Goal: Contribute content

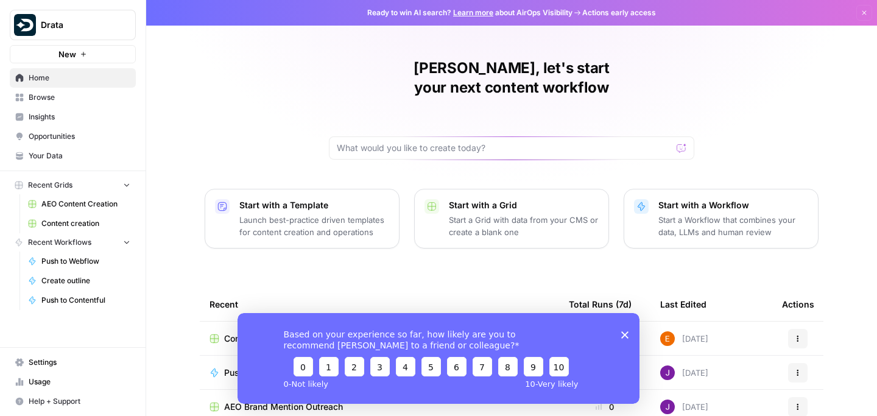
click at [625, 337] on icon "Close survey" at bounding box center [624, 334] width 7 height 7
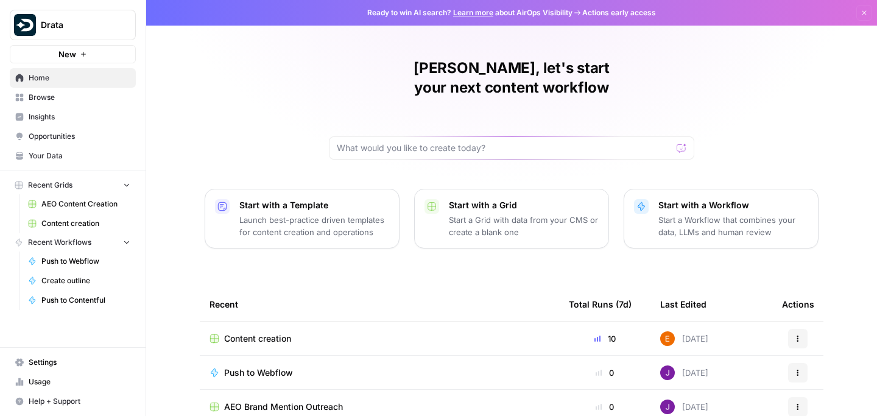
click at [106, 222] on span "Content creation" at bounding box center [85, 223] width 89 height 11
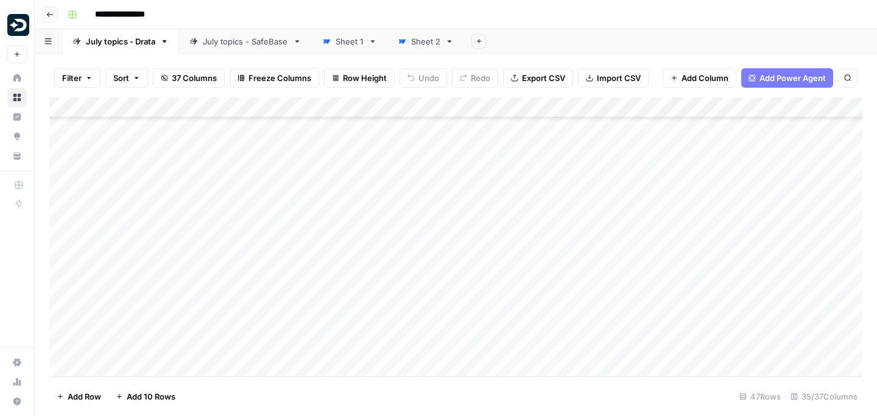
scroll to position [722, 0]
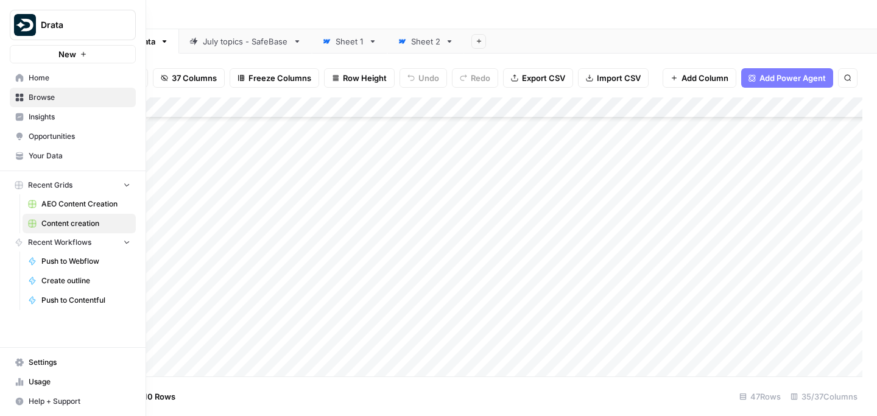
click at [23, 102] on link "Browse" at bounding box center [73, 97] width 126 height 19
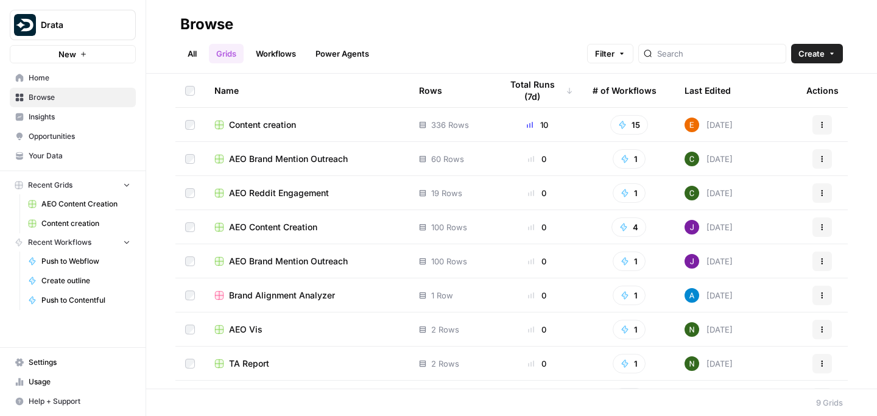
click at [186, 48] on link "All" at bounding box center [192, 53] width 24 height 19
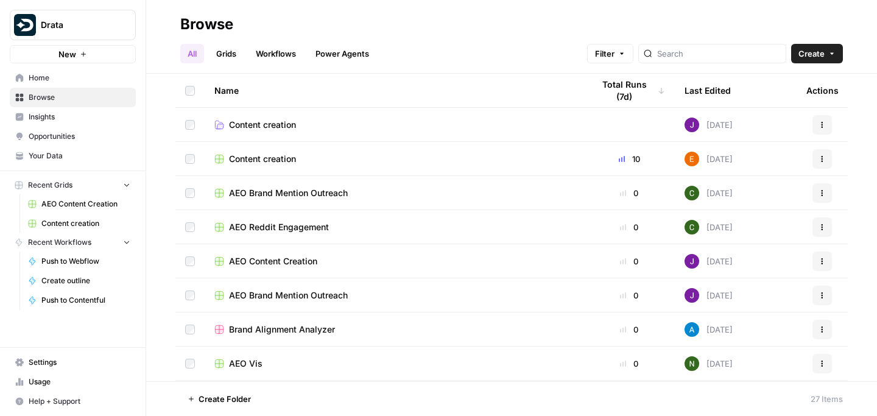
click at [253, 251] on td "AEO Content Creation" at bounding box center [394, 260] width 379 height 33
click at [254, 257] on span "AEO Content Creation" at bounding box center [273, 261] width 88 height 12
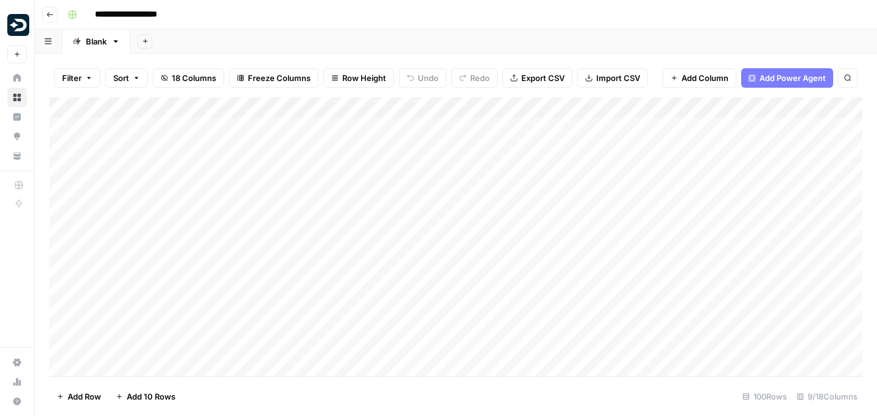
click at [414, 169] on div "Add Column" at bounding box center [455, 236] width 813 height 279
type input "**********"
click at [837, 112] on icon "Close Search" at bounding box center [837, 113] width 4 height 4
click at [474, 189] on div "Add Column" at bounding box center [455, 236] width 813 height 279
click at [470, 210] on div "Add Column" at bounding box center [455, 236] width 813 height 279
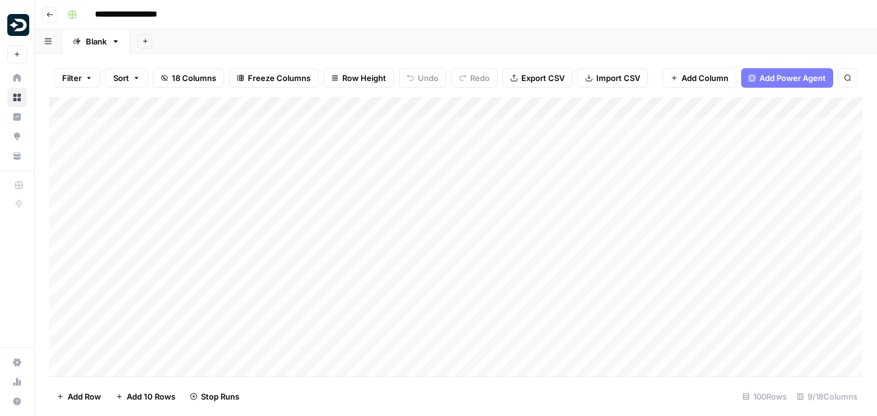
click at [474, 213] on div "Add Column" at bounding box center [455, 236] width 813 height 279
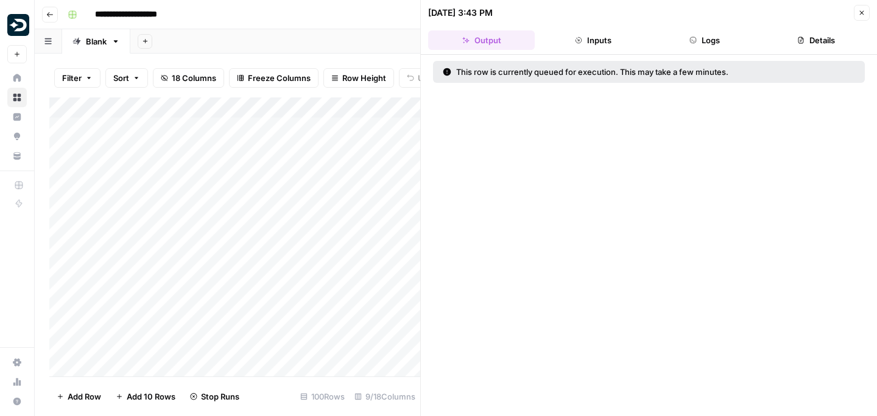
click at [865, 13] on button "Close" at bounding box center [862, 13] width 16 height 16
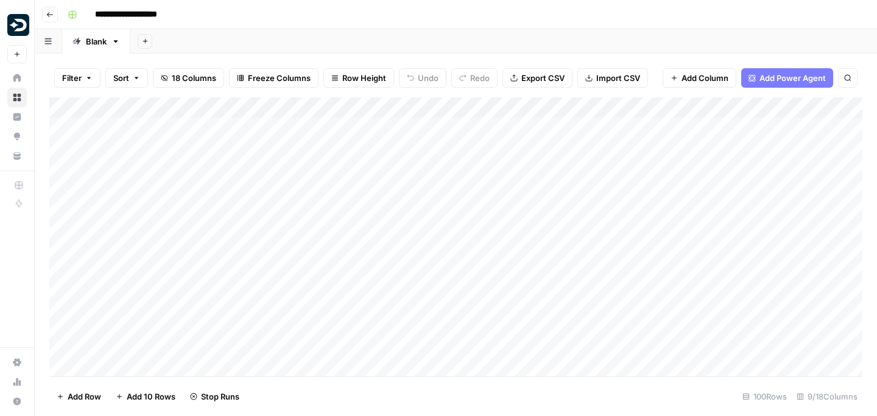
click at [416, 231] on div "Add Column" at bounding box center [455, 236] width 813 height 279
click at [417, 253] on div "Add Column" at bounding box center [455, 236] width 813 height 279
click at [415, 273] on div "Add Column" at bounding box center [455, 236] width 813 height 279
click at [476, 292] on div "Add Column" at bounding box center [455, 236] width 813 height 279
click at [477, 314] on div "Add Column" at bounding box center [455, 236] width 813 height 279
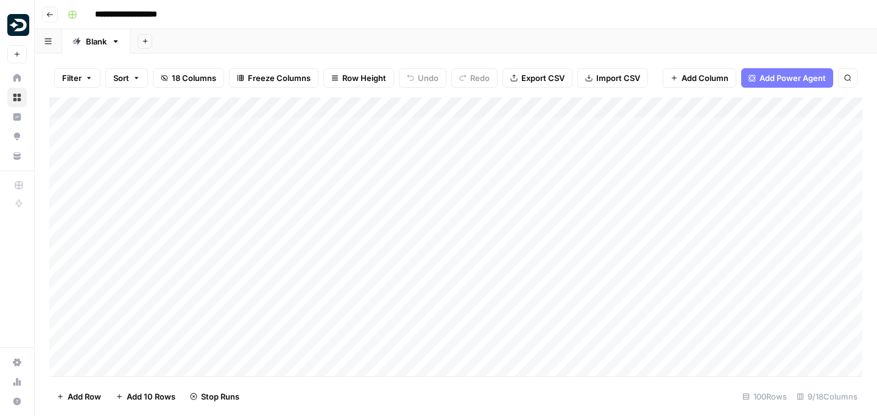
click at [475, 335] on div "Add Column" at bounding box center [455, 236] width 813 height 279
click at [476, 336] on div "Add Column" at bounding box center [455, 236] width 813 height 279
click at [471, 350] on div "Add Column" at bounding box center [455, 236] width 813 height 279
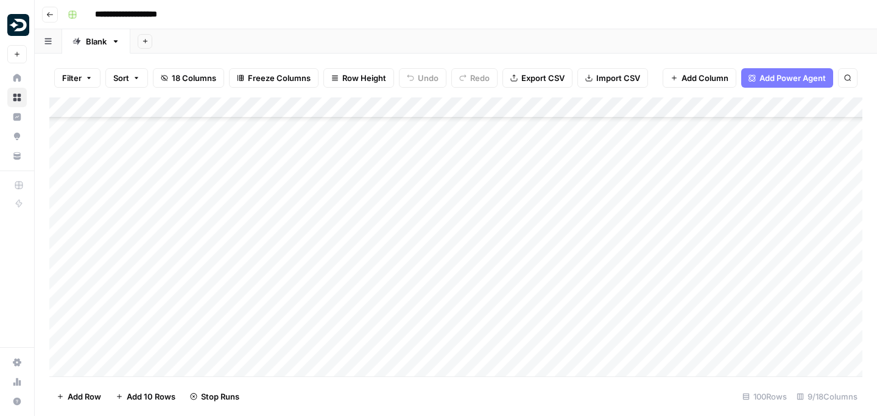
click at [475, 325] on div "Add Column" at bounding box center [455, 236] width 813 height 279
click at [471, 348] on div "Add Column" at bounding box center [455, 236] width 813 height 279
click at [475, 337] on div "Add Column" at bounding box center [455, 236] width 813 height 279
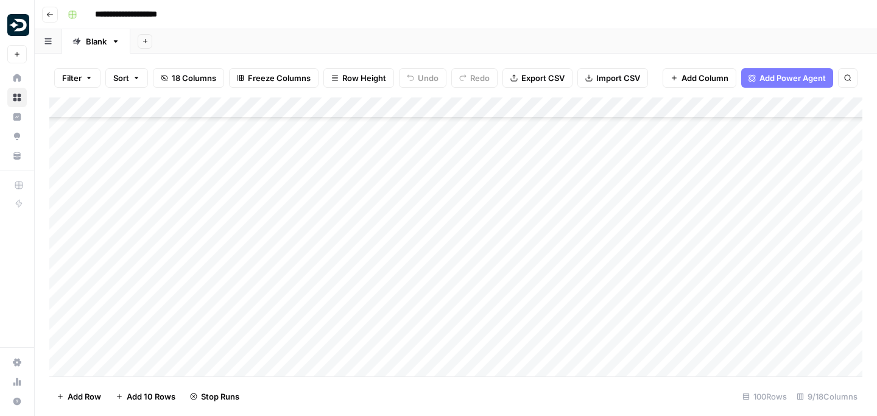
click at [473, 271] on div "Add Column" at bounding box center [455, 236] width 813 height 279
click at [478, 272] on div "Add Column" at bounding box center [455, 236] width 813 height 279
click at [476, 292] on div "Add Column" at bounding box center [455, 236] width 813 height 279
click at [476, 312] on div "Add Column" at bounding box center [455, 236] width 813 height 279
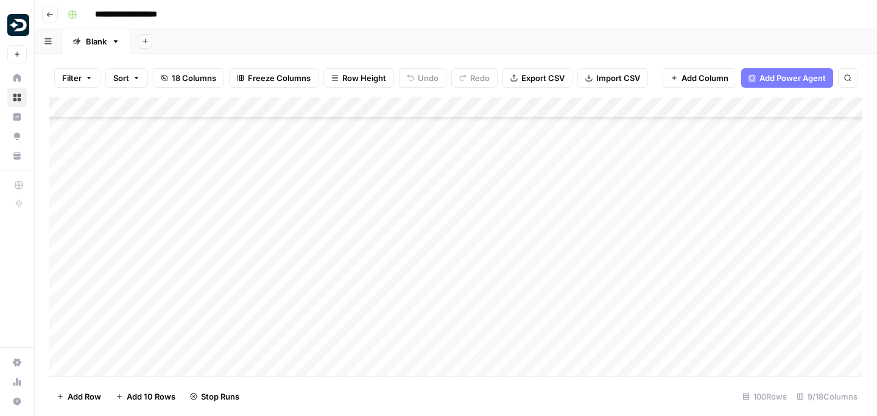
click at [471, 339] on div "Add Column" at bounding box center [455, 236] width 813 height 279
click at [473, 350] on div "Add Column" at bounding box center [455, 236] width 813 height 279
click at [474, 336] on div "Add Column" at bounding box center [455, 236] width 813 height 279
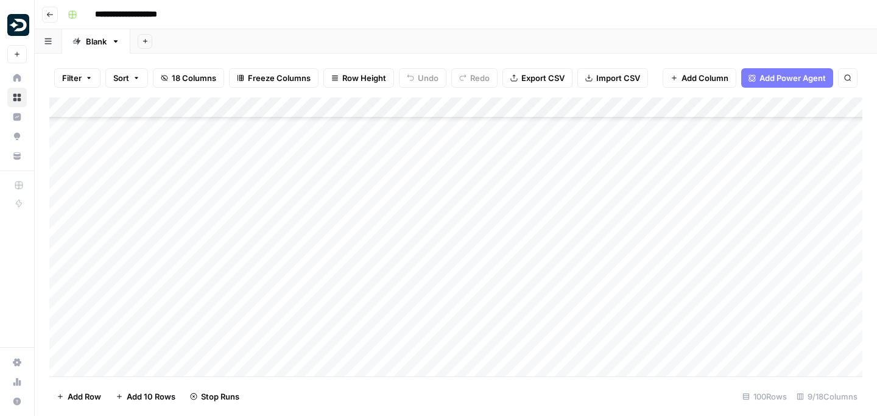
click at [474, 323] on div "Add Column" at bounding box center [455, 236] width 813 height 279
click at [475, 320] on div "Add Column" at bounding box center [455, 236] width 813 height 279
click at [476, 324] on div "Add Column" at bounding box center [455, 236] width 813 height 279
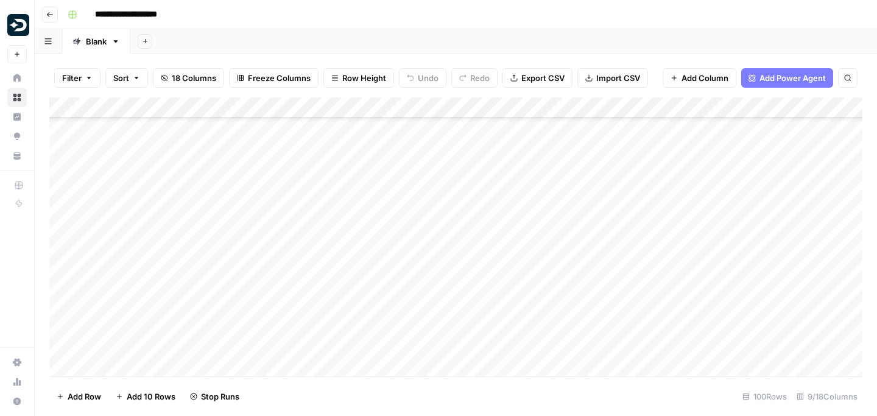
scroll to position [343, 0]
click at [477, 319] on div "Add Column" at bounding box center [455, 236] width 813 height 279
click at [476, 314] on div "Add Column" at bounding box center [455, 236] width 813 height 279
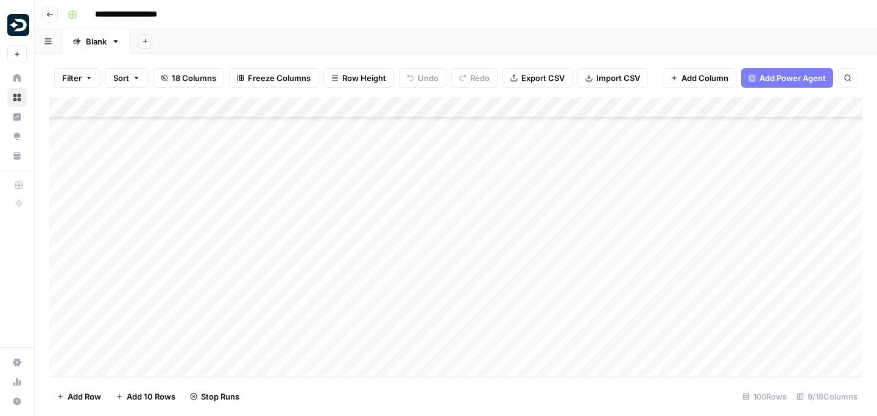
click at [474, 307] on div "Add Column" at bounding box center [455, 236] width 813 height 279
click at [476, 302] on div "Add Column" at bounding box center [455, 236] width 813 height 279
click at [297, 132] on div "Add Column" at bounding box center [455, 236] width 813 height 279
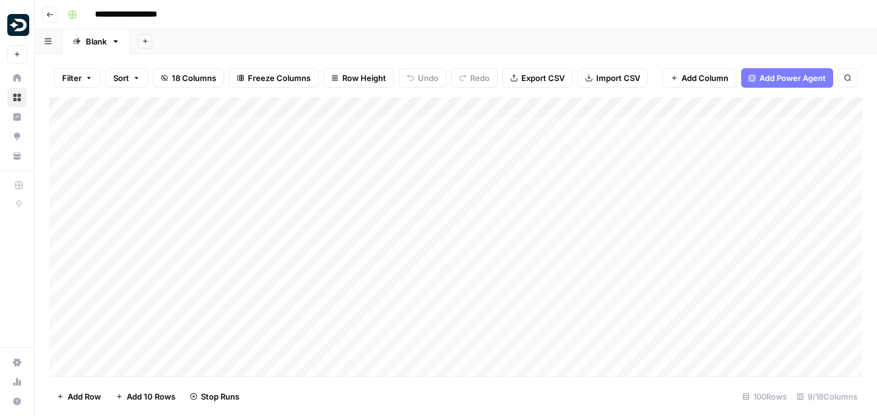
scroll to position [1, 0]
click at [164, 104] on div "Add Column" at bounding box center [455, 236] width 813 height 279
click at [297, 136] on div "Add Column" at bounding box center [455, 236] width 813 height 279
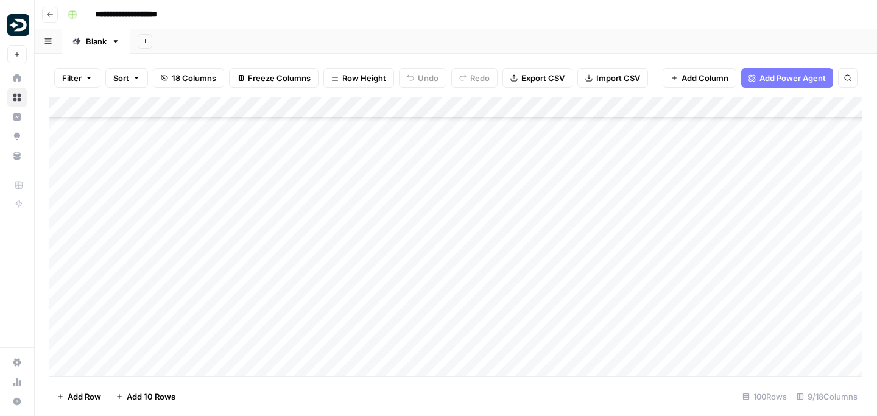
click at [270, 181] on div "Add Column" at bounding box center [455, 236] width 813 height 279
click at [586, 127] on div "Add Column" at bounding box center [455, 236] width 813 height 279
click at [613, 292] on div "Add Column" at bounding box center [455, 236] width 813 height 279
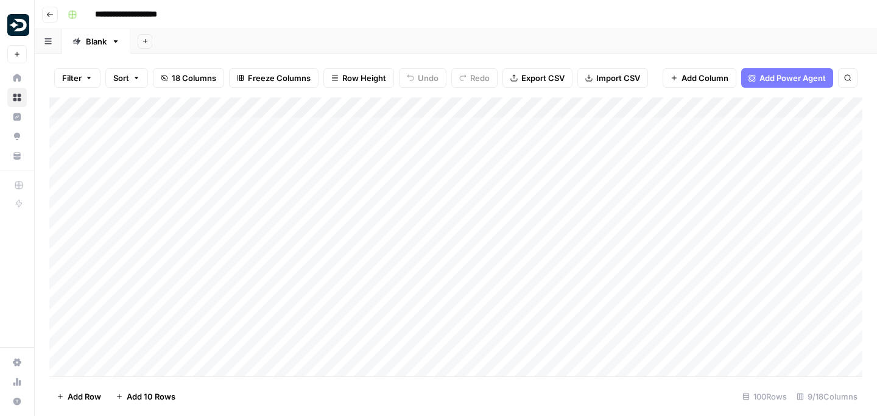
click at [49, 20] on button "Go back" at bounding box center [50, 15] width 16 height 16
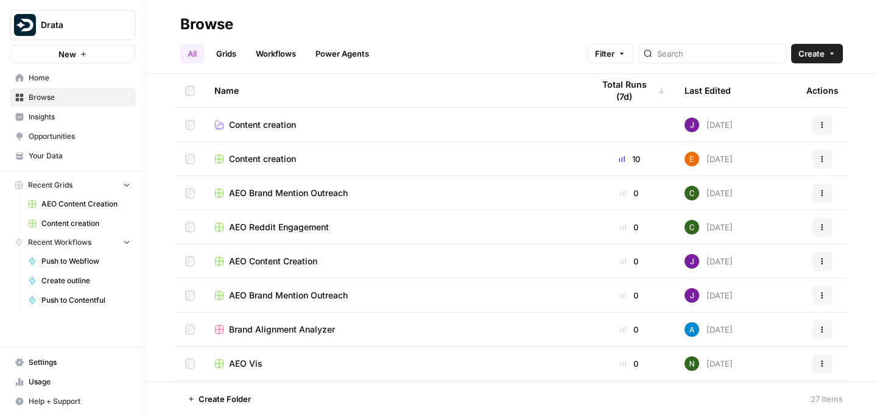
click at [230, 158] on span "Content creation" at bounding box center [262, 159] width 67 height 12
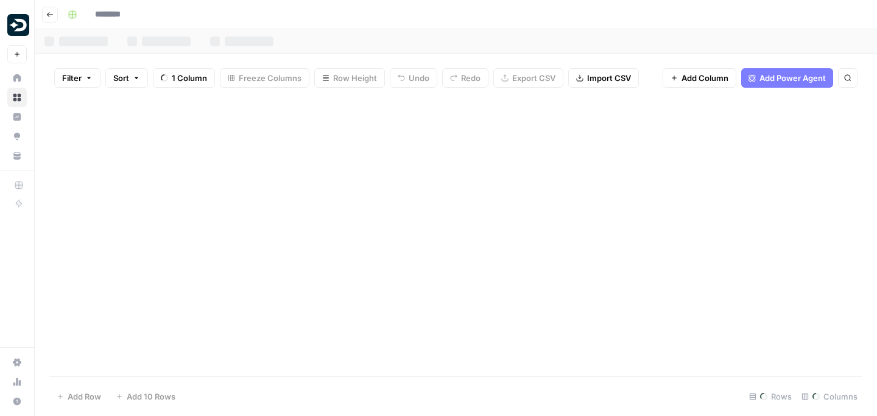
type input "**********"
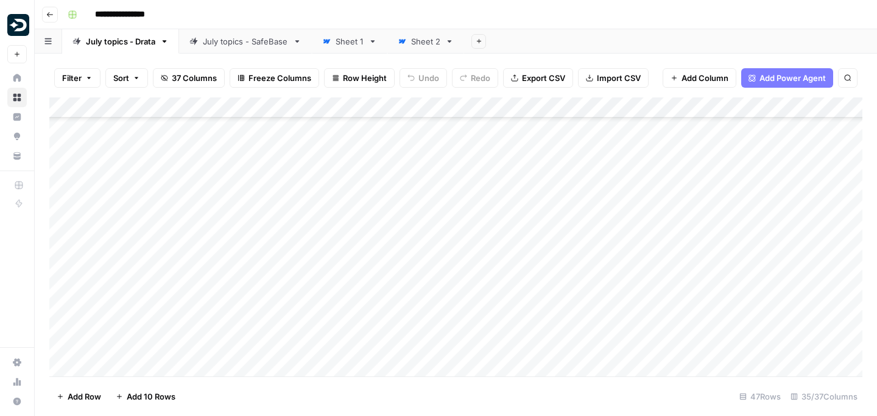
scroll to position [165, 0]
click at [703, 277] on div "Add Column" at bounding box center [455, 236] width 813 height 279
click at [531, 196] on div "Add Column" at bounding box center [455, 236] width 813 height 279
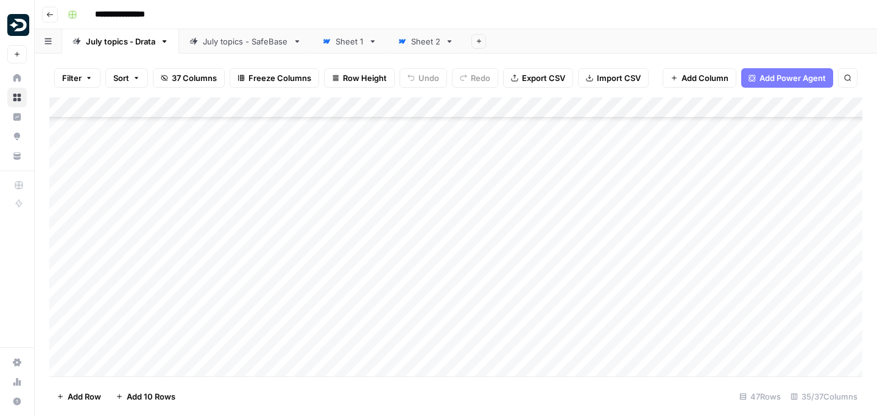
click at [673, 228] on div "Add Column" at bounding box center [455, 236] width 813 height 279
click at [666, 228] on div "Add Column" at bounding box center [455, 236] width 813 height 279
type textarea "**********"
type input "**********"
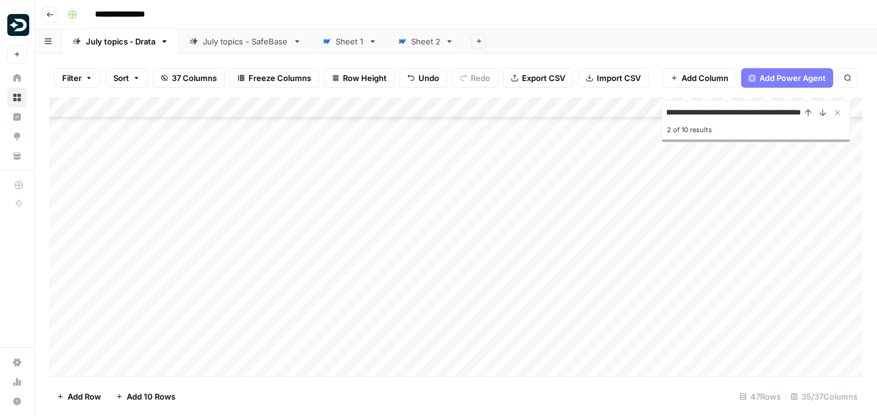
scroll to position [531, 0]
click at [837, 114] on icon "Close Search" at bounding box center [837, 113] width 10 height 10
click at [116, 368] on div "Add Column" at bounding box center [455, 236] width 813 height 279
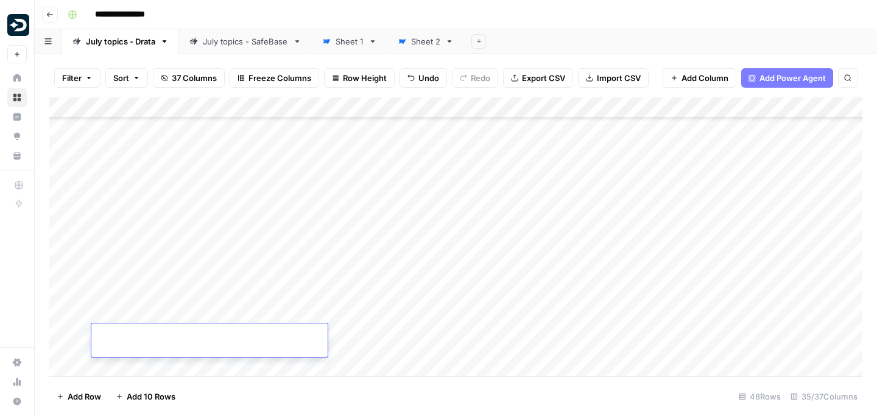
click at [116, 367] on div "Add Column" at bounding box center [455, 236] width 813 height 279
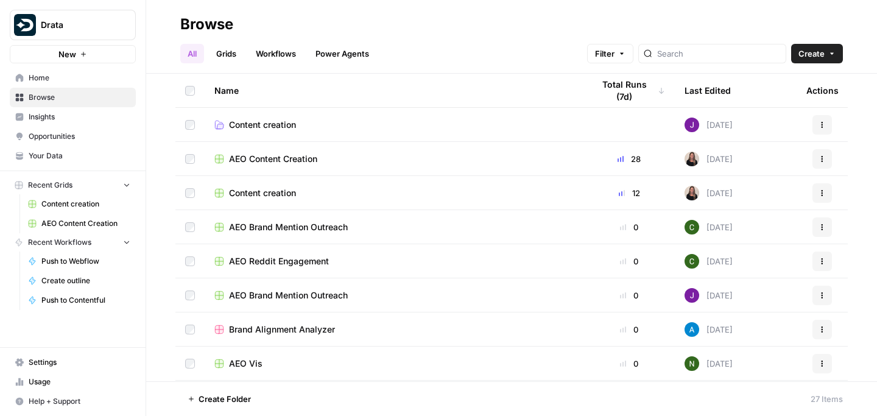
click at [285, 195] on span "Content creation" at bounding box center [262, 193] width 67 height 12
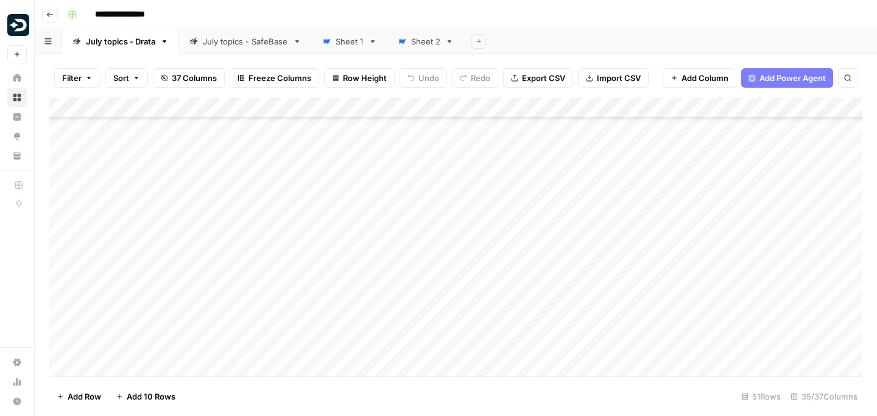
scroll to position [412, 0]
click at [358, 46] on div "Sheet 1" at bounding box center [350, 41] width 28 height 12
click at [413, 52] on link "Sheet 2" at bounding box center [425, 41] width 77 height 24
click at [240, 51] on link "July topics - SafeBase" at bounding box center [245, 41] width 133 height 24
click at [139, 46] on div "July topics - Drata" at bounding box center [120, 41] width 69 height 12
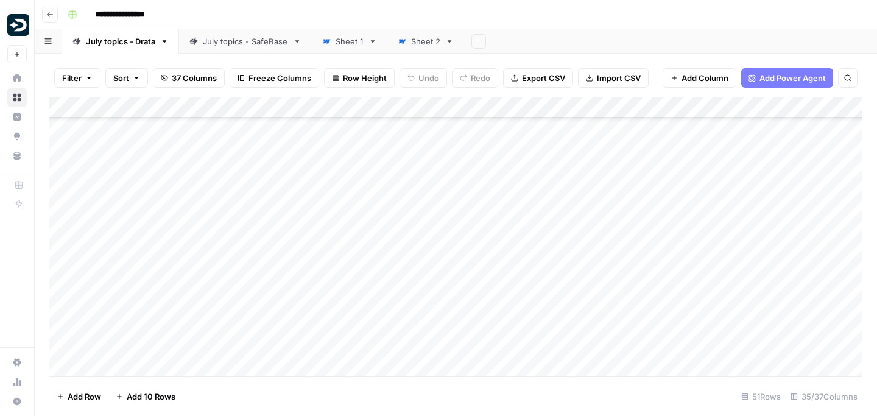
scroll to position [1332, 0]
click at [264, 270] on div "Add Column" at bounding box center [455, 236] width 813 height 279
click at [644, 263] on div "Add Column" at bounding box center [455, 236] width 813 height 279
click at [66, 257] on div "Add Column" at bounding box center [455, 236] width 813 height 279
click at [91, 391] on span "Delete 1 Row" at bounding box center [81, 396] width 49 height 12
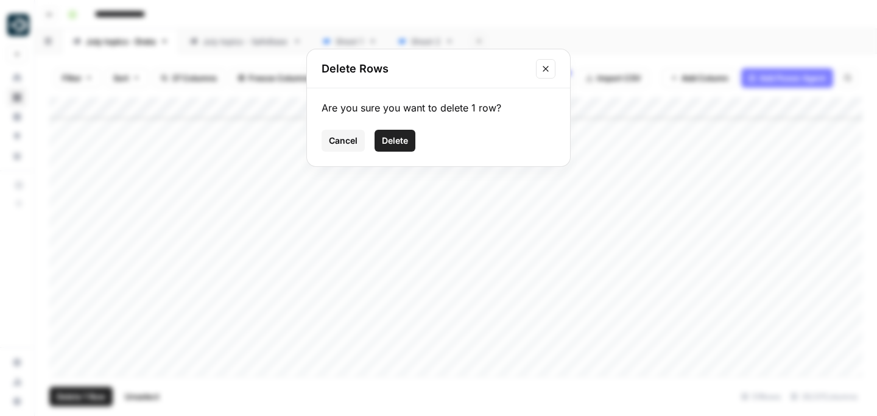
click at [395, 146] on span "Delete" at bounding box center [395, 141] width 26 height 12
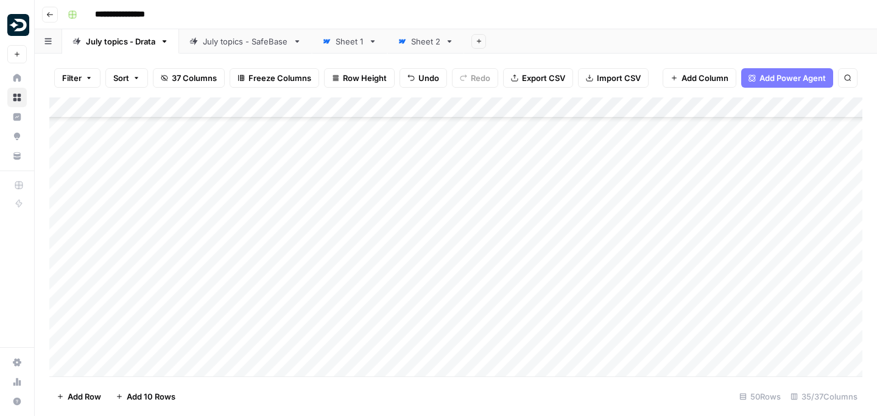
click at [168, 230] on div "Add Column" at bounding box center [455, 236] width 813 height 279
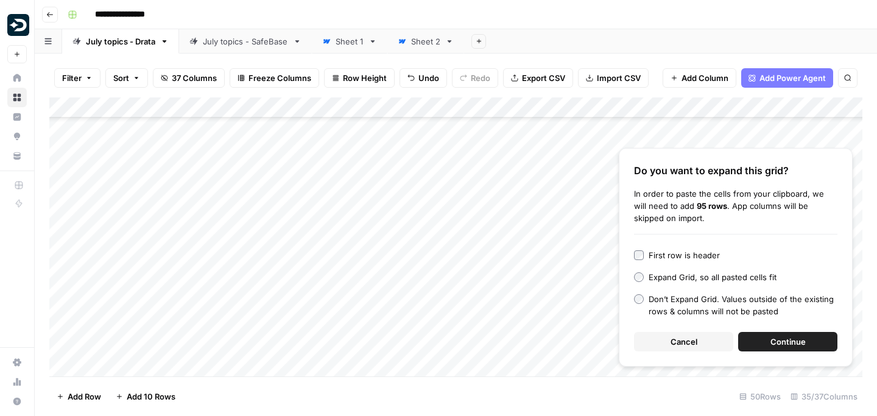
click at [754, 340] on button "Continue" at bounding box center [787, 341] width 99 height 19
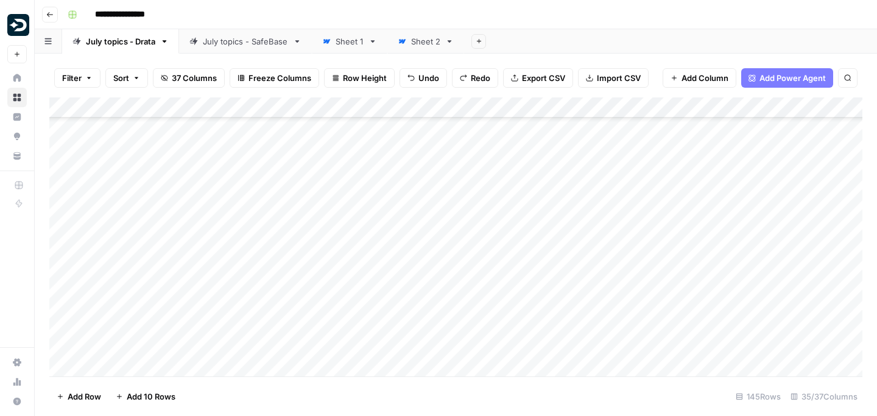
scroll to position [1256, 0]
click at [209, 297] on div "Add Column" at bounding box center [455, 236] width 813 height 279
type textarea "**********"
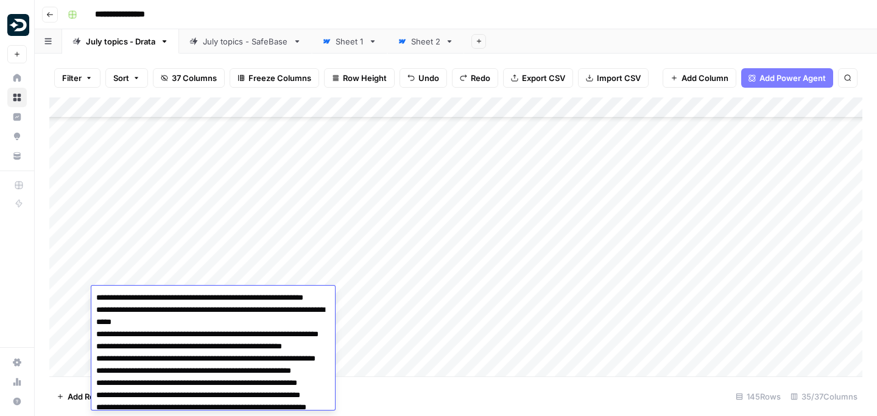
scroll to position [562, 0]
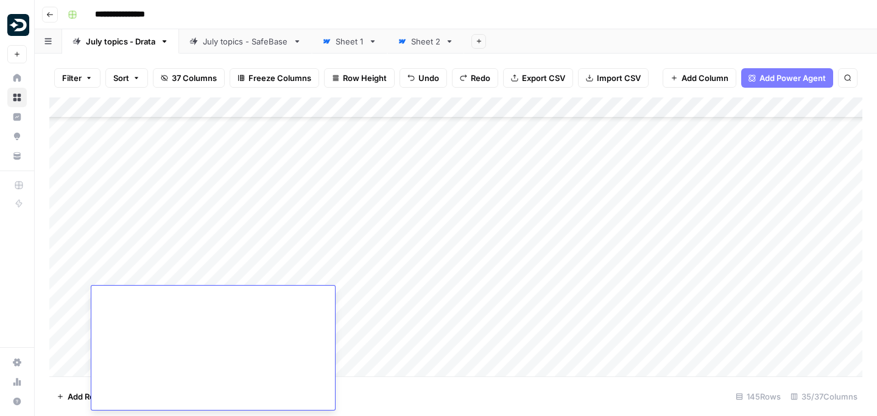
click at [420, 312] on div "Add Column" at bounding box center [455, 236] width 813 height 279
click at [318, 303] on div "Add Column" at bounding box center [455, 236] width 813 height 279
click at [625, 189] on div "Add Column" at bounding box center [455, 236] width 813 height 279
click at [750, 174] on div "Add Column" at bounding box center [455, 236] width 813 height 279
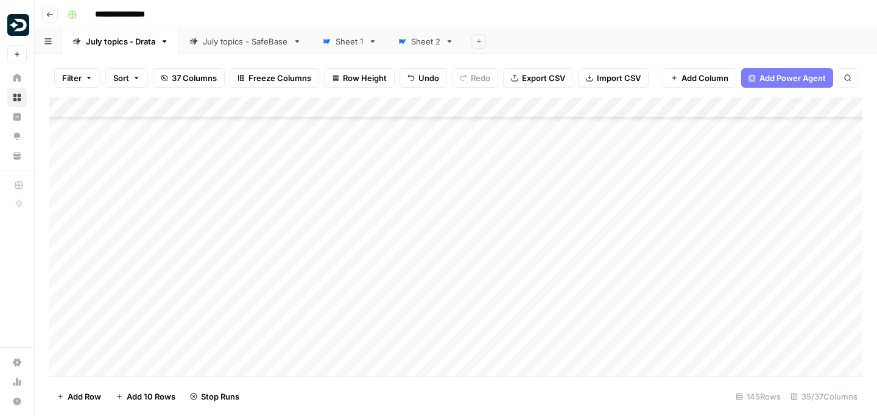
click at [744, 208] on div "Add Column" at bounding box center [455, 236] width 813 height 279
click at [739, 241] on div "Add Column" at bounding box center [455, 236] width 813 height 279
click at [748, 273] on div "Add Column" at bounding box center [455, 236] width 813 height 279
click at [746, 306] on div "Add Column" at bounding box center [455, 236] width 813 height 279
click at [745, 342] on div "Add Column" at bounding box center [455, 236] width 813 height 279
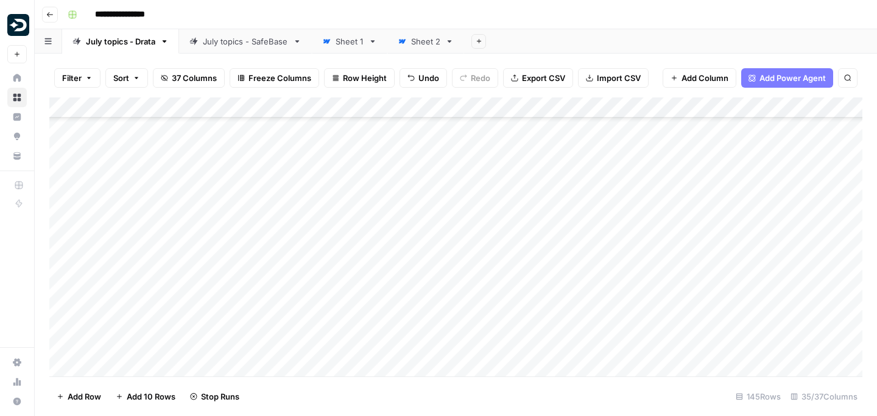
scroll to position [1419, 0]
click at [750, 322] on div "Add Column" at bounding box center [455, 236] width 813 height 279
click at [747, 314] on div "Add Column" at bounding box center [455, 236] width 813 height 279
click at [746, 345] on div "Add Column" at bounding box center [455, 236] width 813 height 279
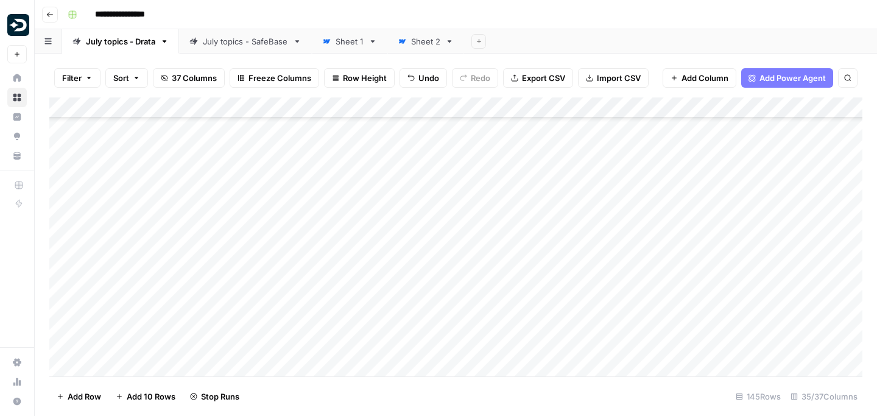
scroll to position [1505, 0]
click at [746, 332] on div "Add Column" at bounding box center [455, 236] width 813 height 279
click at [746, 325] on div "Add Column" at bounding box center [455, 236] width 813 height 279
click at [745, 306] on div "Add Column" at bounding box center [455, 236] width 813 height 279
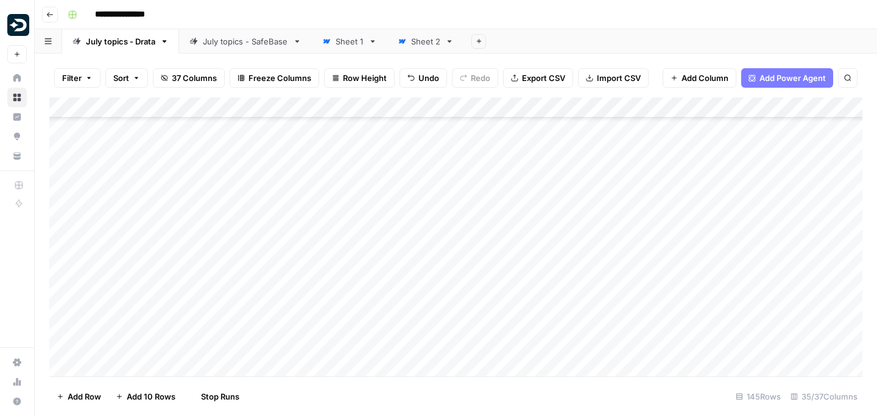
scroll to position [1636, 0]
click at [744, 295] on div "Add Column" at bounding box center [455, 236] width 813 height 279
click at [745, 286] on div "Add Column" at bounding box center [455, 236] width 813 height 279
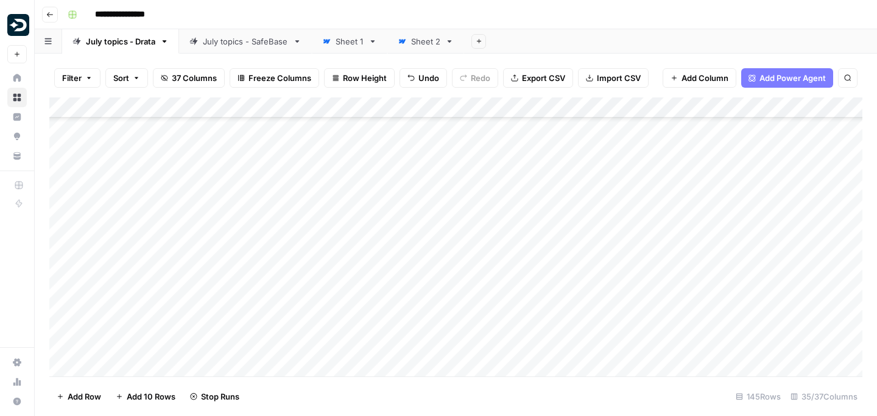
click at [745, 280] on div "Add Column" at bounding box center [455, 236] width 813 height 279
click at [745, 307] on div "Add Column" at bounding box center [455, 236] width 813 height 279
click at [745, 342] on div "Add Column" at bounding box center [455, 236] width 813 height 279
click at [743, 309] on div "Add Column" at bounding box center [455, 236] width 813 height 279
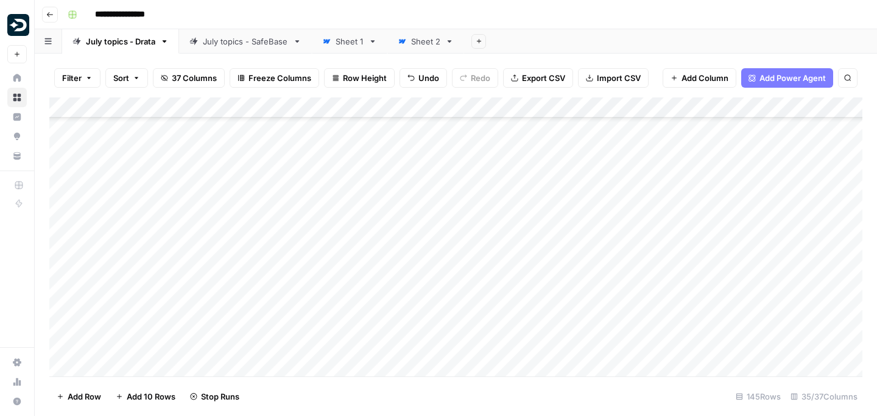
scroll to position [1824, 0]
click at [743, 297] on div "Add Column" at bounding box center [455, 236] width 813 height 279
click at [743, 329] on div "Add Column" at bounding box center [455, 236] width 813 height 279
click at [744, 292] on div "Add Column" at bounding box center [455, 236] width 813 height 279
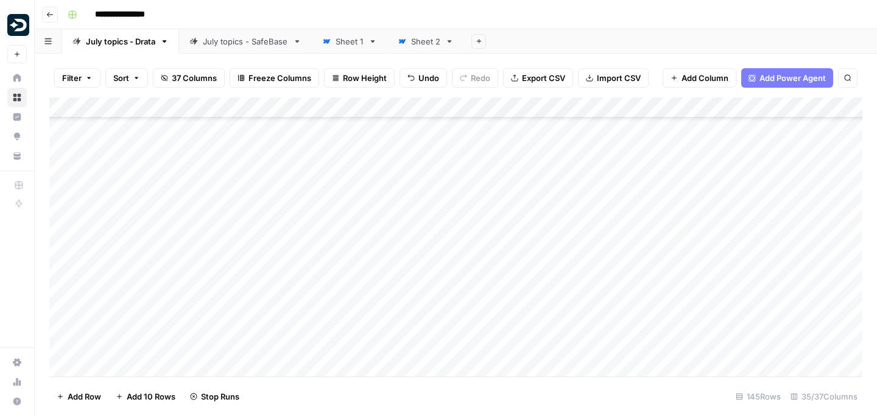
click at [743, 328] on div "Add Column" at bounding box center [455, 236] width 813 height 279
click at [747, 295] on div "Add Column" at bounding box center [455, 236] width 813 height 279
click at [746, 292] on div "Add Column" at bounding box center [455, 236] width 813 height 279
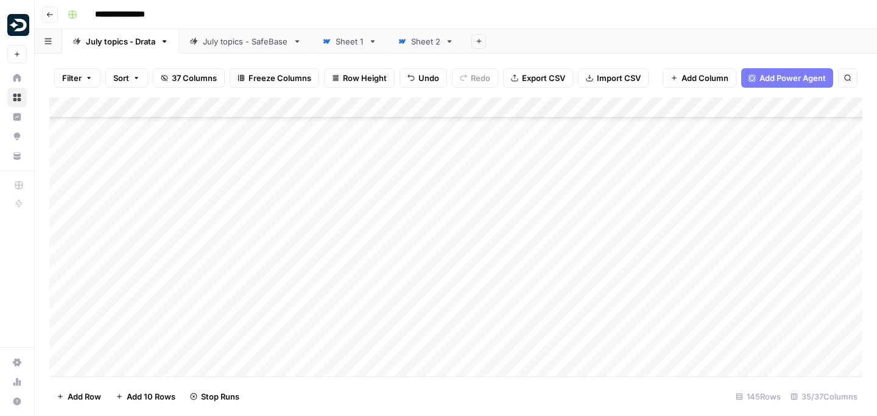
click at [747, 286] on div "Add Column" at bounding box center [455, 236] width 813 height 279
click at [743, 318] on div "Add Column" at bounding box center [455, 236] width 813 height 279
click at [740, 348] on div "Add Column" at bounding box center [455, 236] width 813 height 279
click at [742, 279] on div "Add Column" at bounding box center [455, 236] width 813 height 279
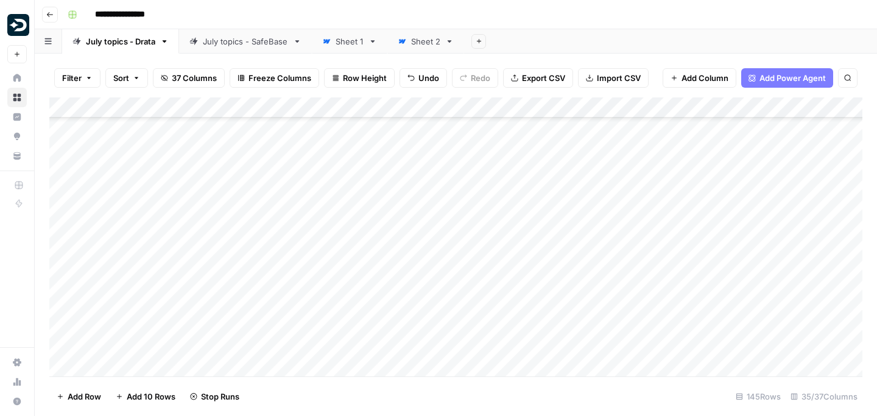
click at [746, 318] on div "Add Column" at bounding box center [455, 236] width 813 height 279
click at [742, 345] on div "Add Column" at bounding box center [455, 236] width 813 height 279
click at [658, 264] on div "Add Column" at bounding box center [455, 236] width 813 height 279
click at [659, 295] on div "Add Column" at bounding box center [455, 236] width 813 height 279
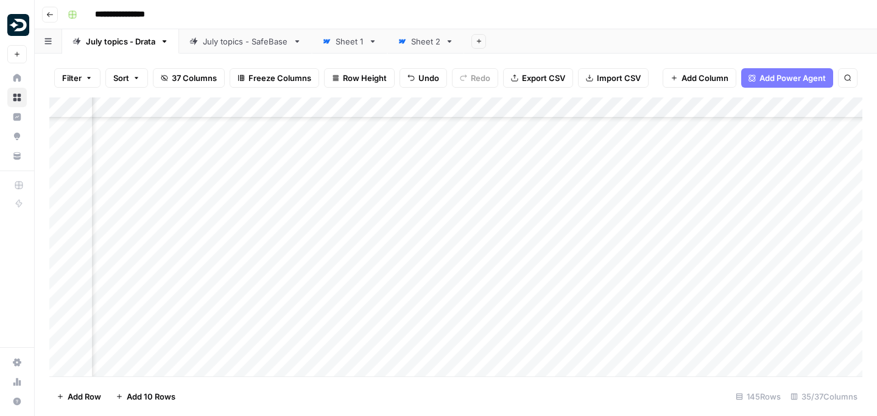
scroll to position [1288, 115]
click at [539, 272] on div "Add Column" at bounding box center [455, 236] width 813 height 279
click at [539, 256] on div "Add Column" at bounding box center [455, 236] width 813 height 279
click at [524, 334] on div "Add Column" at bounding box center [455, 236] width 813 height 279
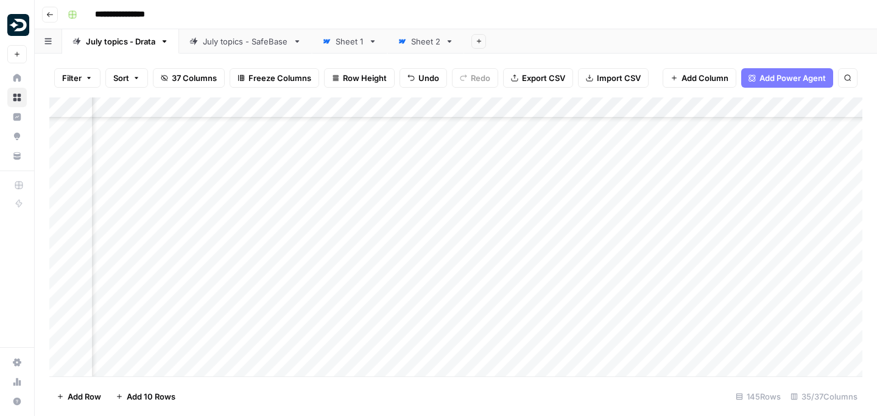
click at [539, 251] on div "Add Column" at bounding box center [455, 236] width 813 height 279
click at [527, 299] on div "Add Column" at bounding box center [455, 236] width 813 height 279
click at [787, 226] on div "Add Column" at bounding box center [455, 236] width 813 height 279
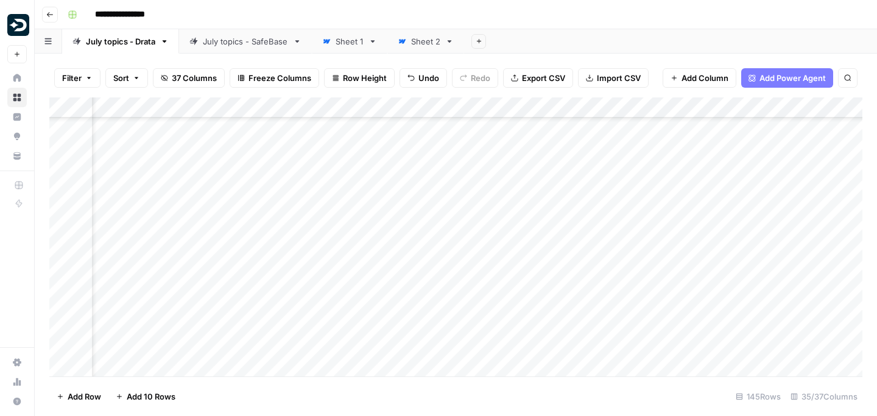
scroll to position [2252, 54]
click at [787, 226] on div "Add Column" at bounding box center [455, 236] width 813 height 279
click at [705, 181] on div "Add Column" at bounding box center [455, 236] width 813 height 279
click at [796, 181] on div "Add Column" at bounding box center [455, 236] width 813 height 279
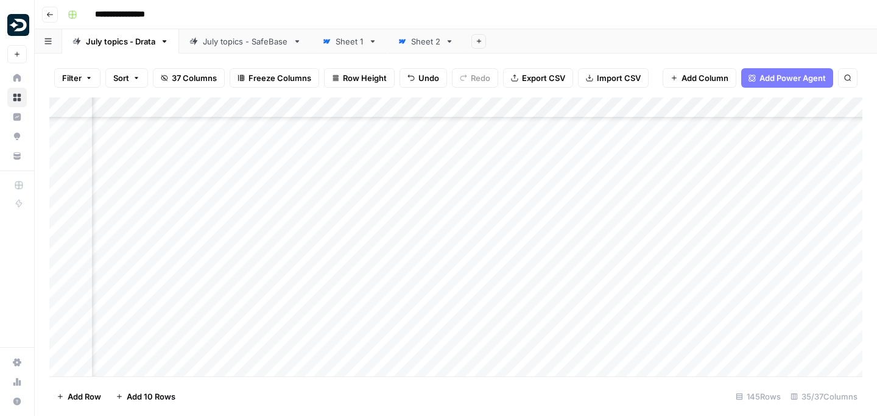
scroll to position [2256, 389]
click at [706, 231] on div "Add Column" at bounding box center [455, 236] width 813 height 279
